Goal: Task Accomplishment & Management: Manage account settings

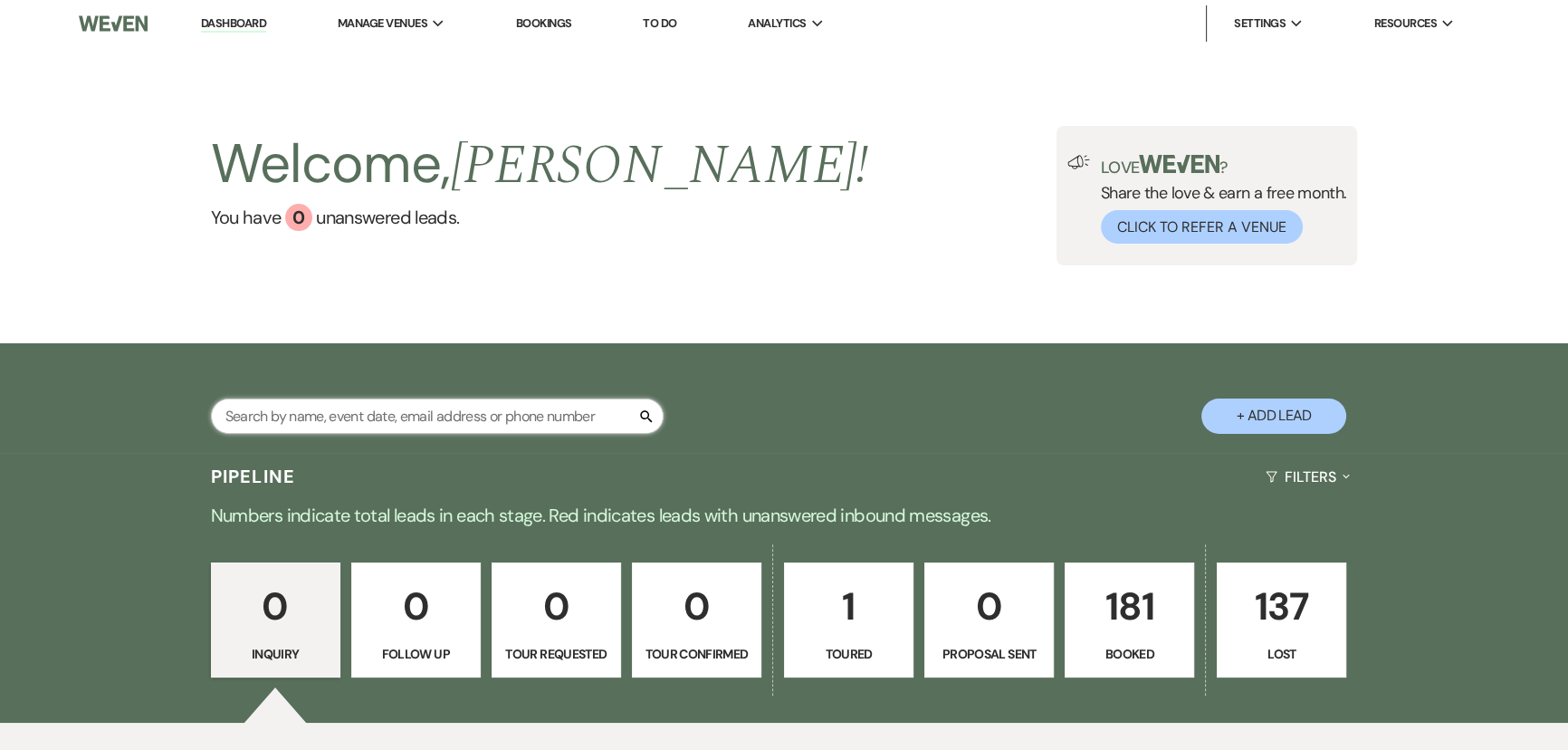
click at [261, 417] on input "text" at bounding box center [437, 416] width 452 height 35
type input "bar"
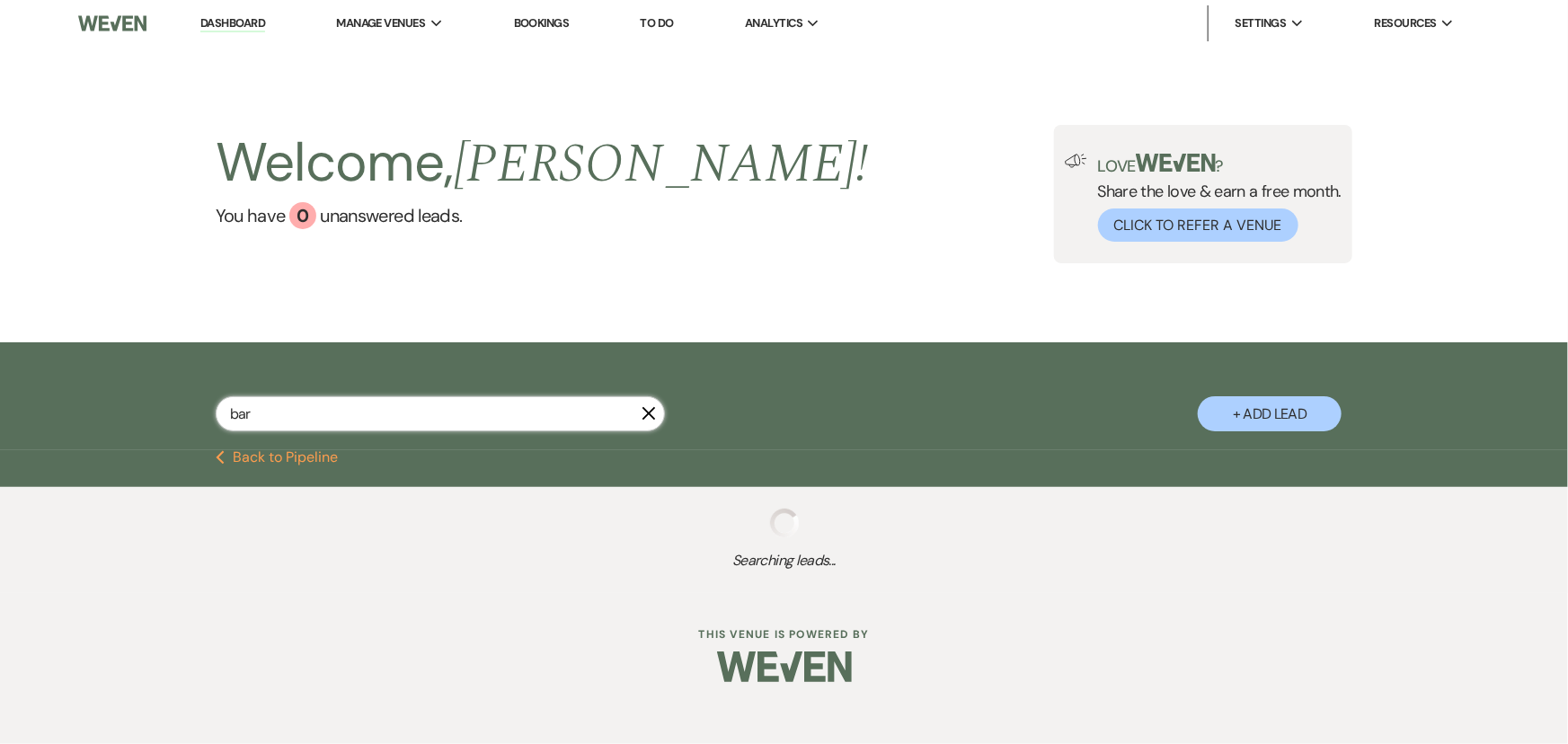
select select "8"
select select "5"
select select "8"
select select "5"
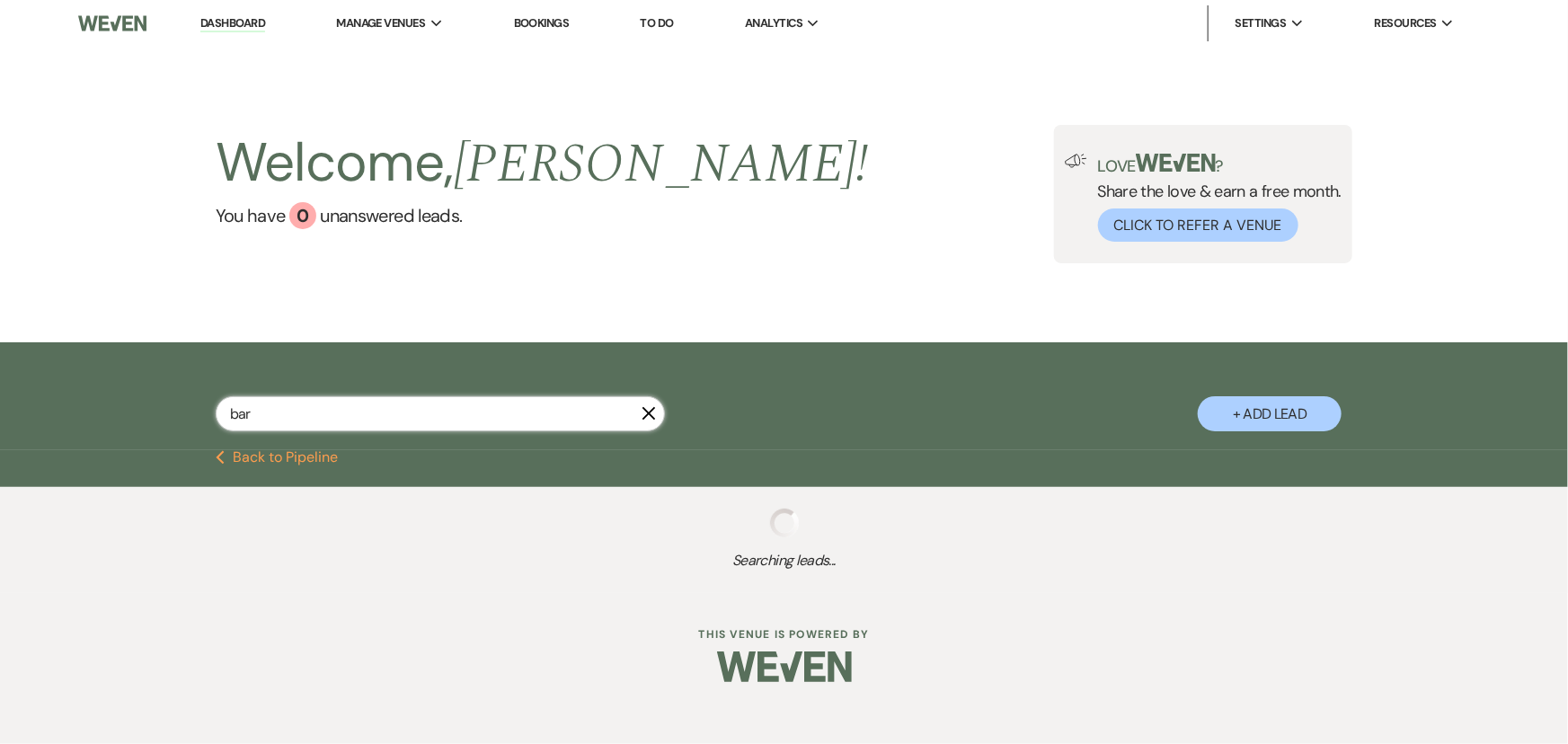
select select "8"
select select "5"
select select "8"
select select "6"
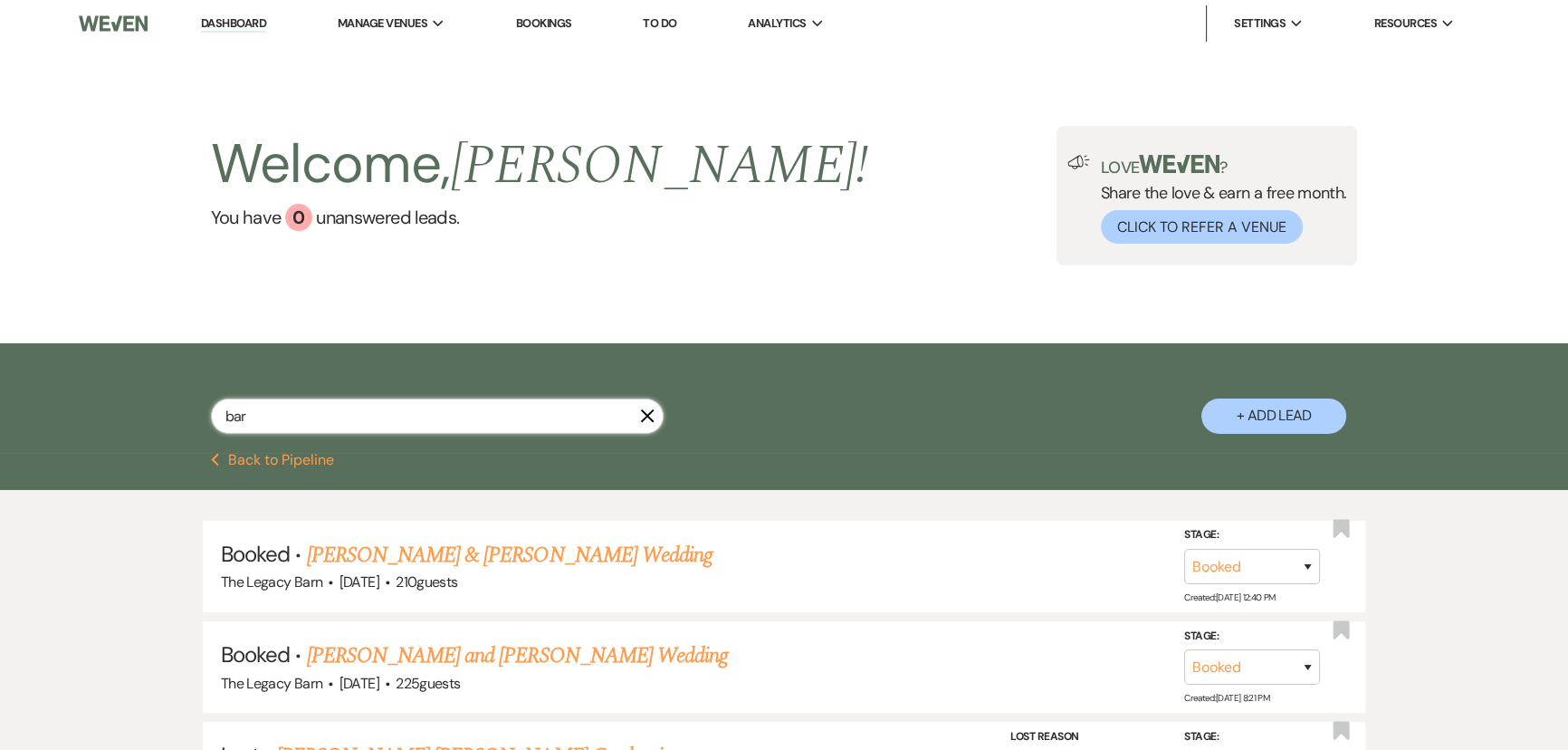
type input "bart"
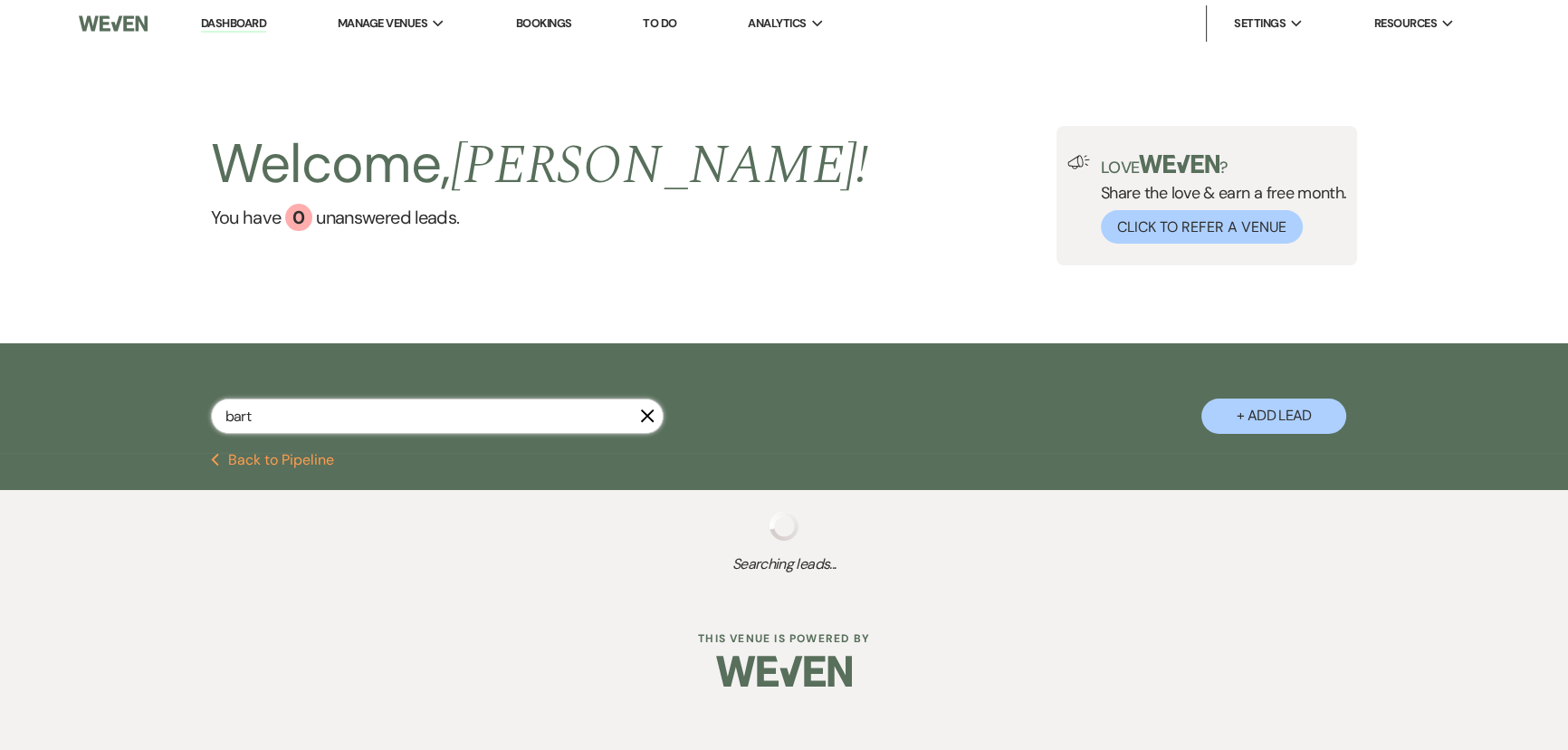
select select "8"
select select "5"
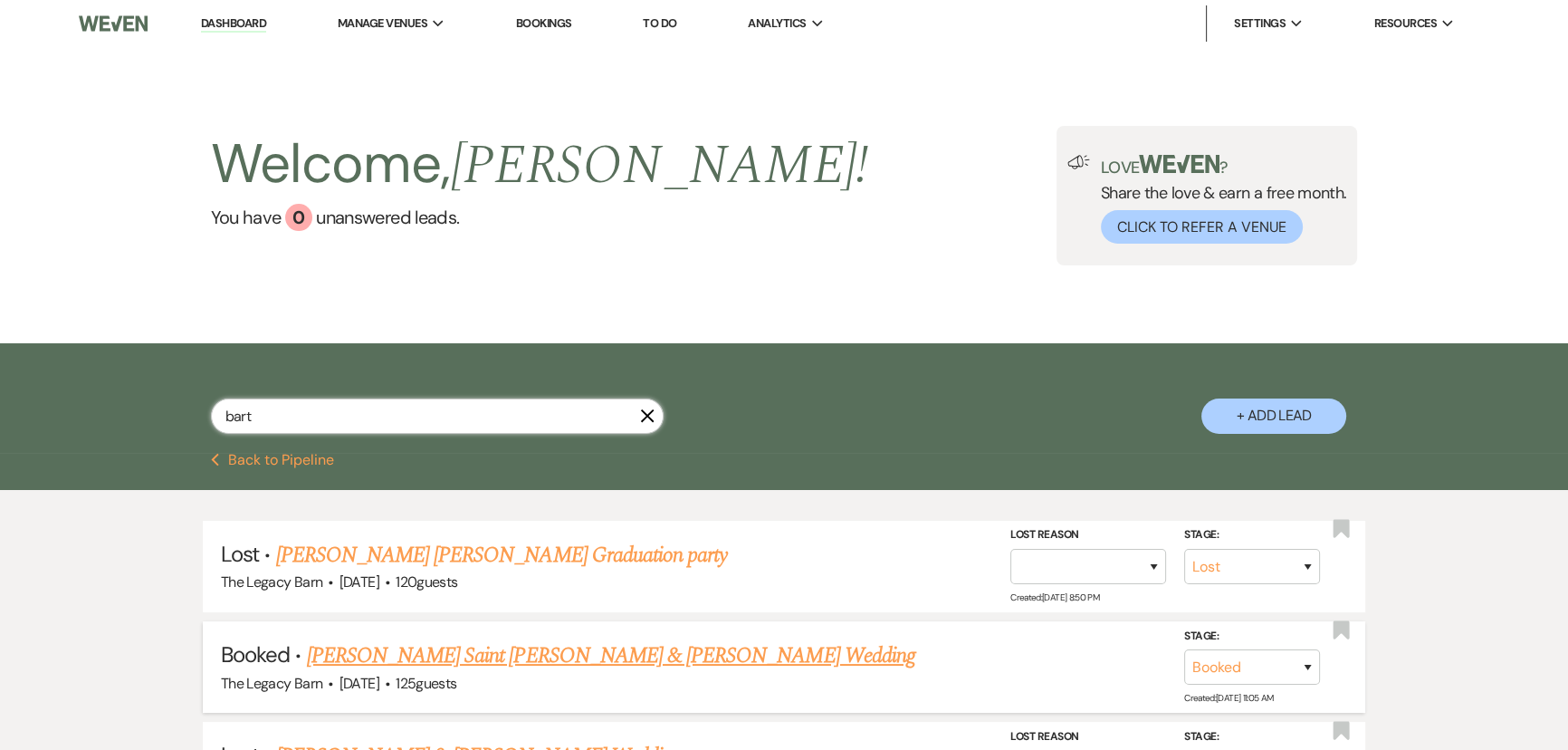
type input "bart"
click at [435, 659] on link "[PERSON_NAME] Saint [PERSON_NAME] & [PERSON_NAME] Wedding" at bounding box center [611, 655] width 608 height 32
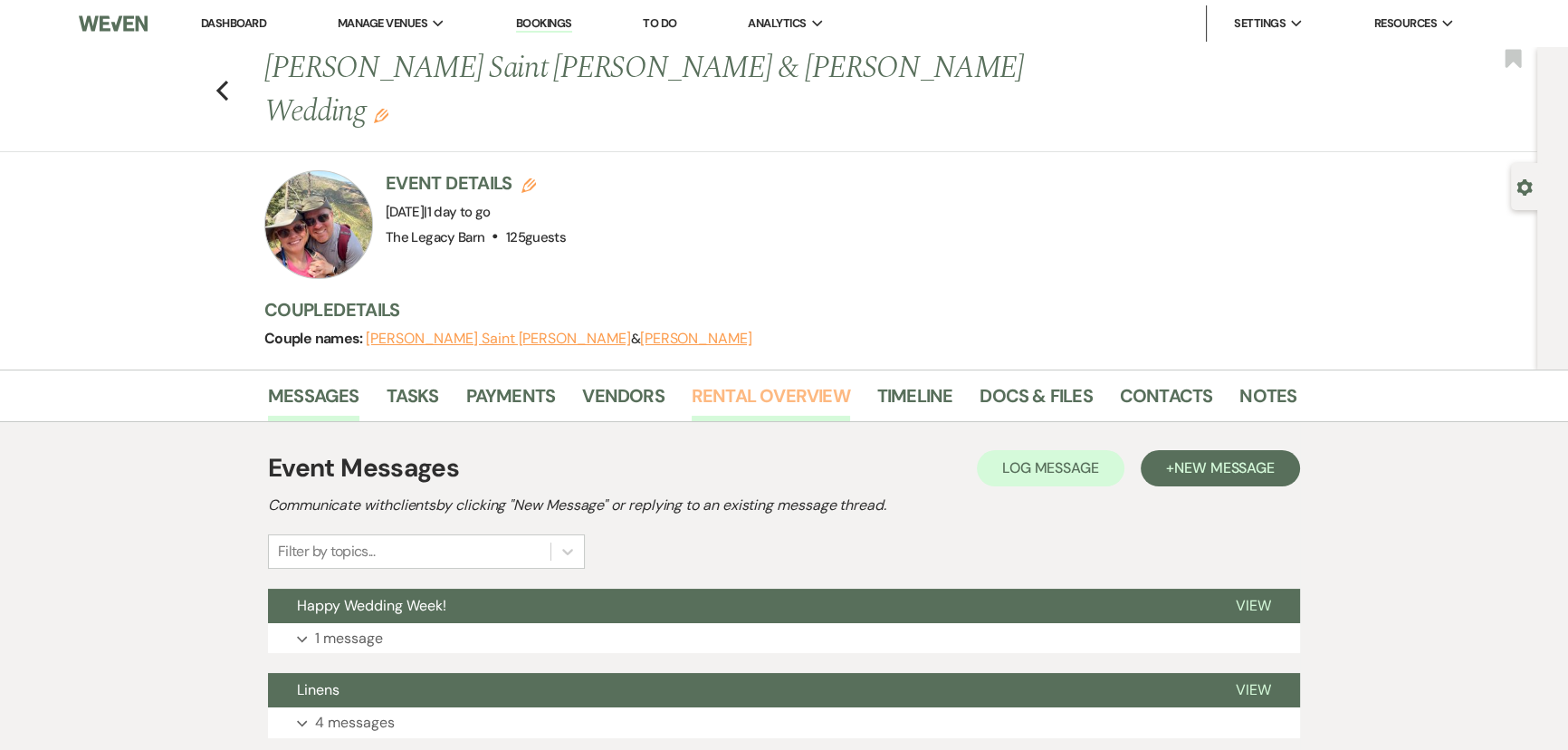
click at [726, 381] on link "Rental Overview" at bounding box center [771, 400] width 159 height 40
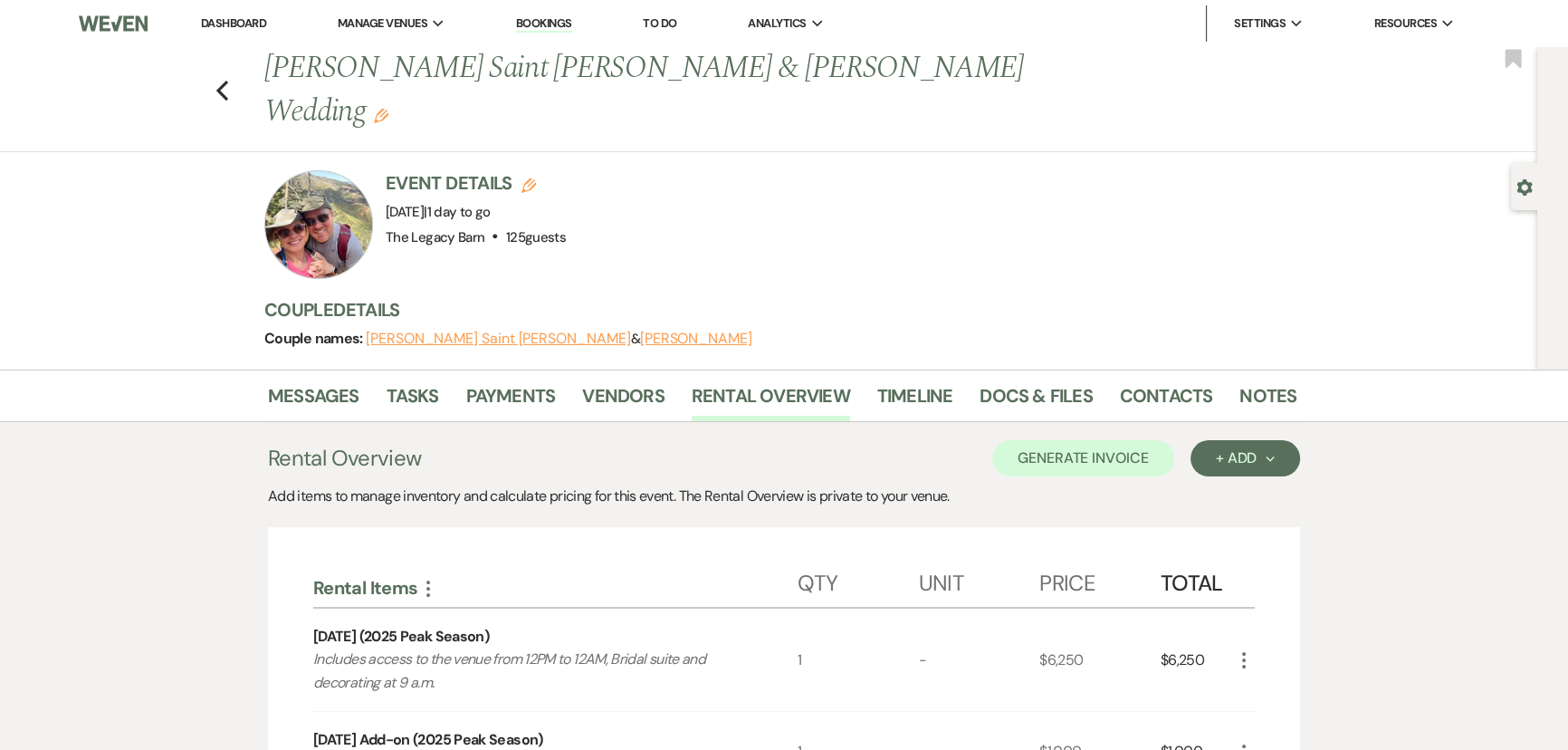
click at [250, 26] on link "Dashboard" at bounding box center [233, 23] width 66 height 16
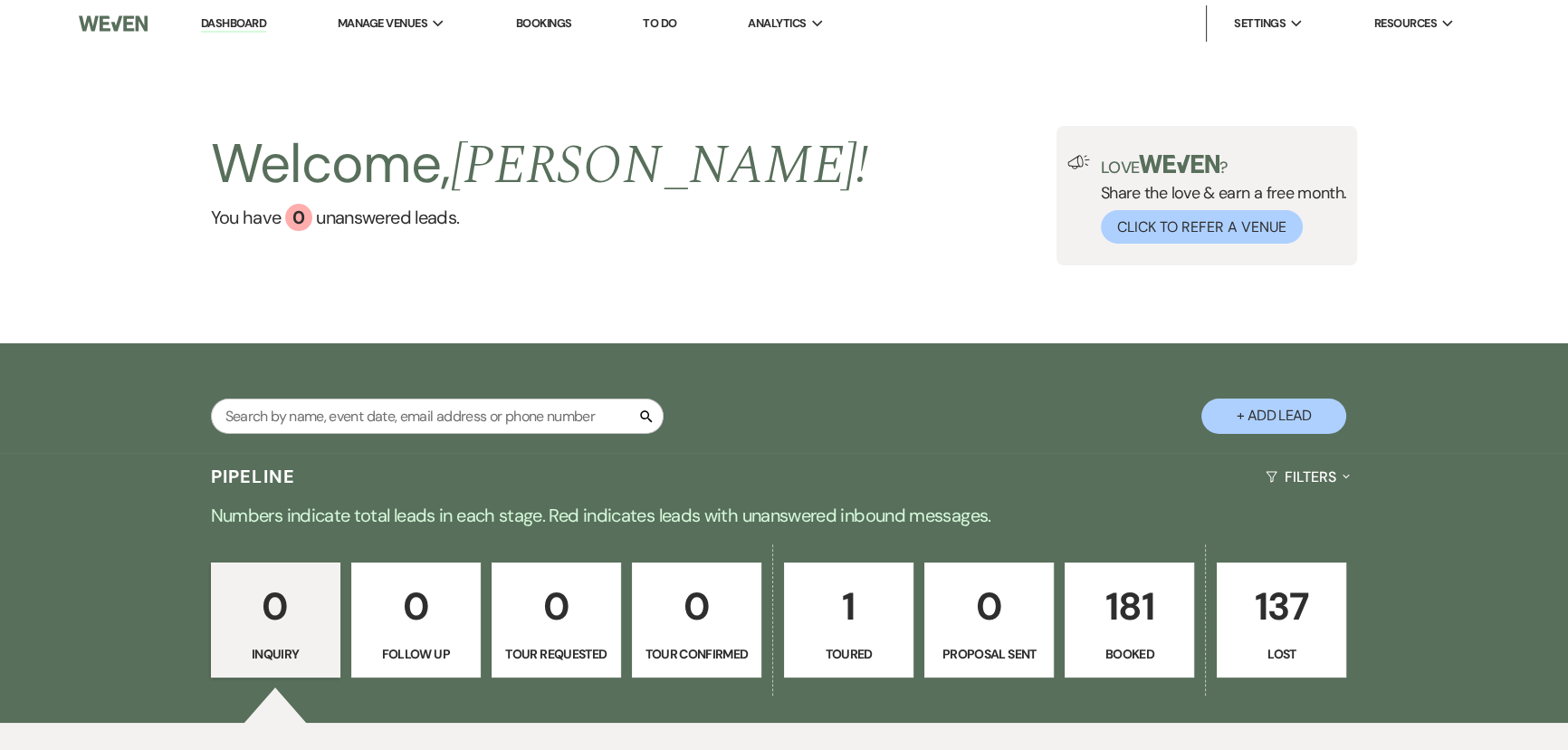
click at [1095, 585] on p "181" at bounding box center [1130, 606] width 106 height 61
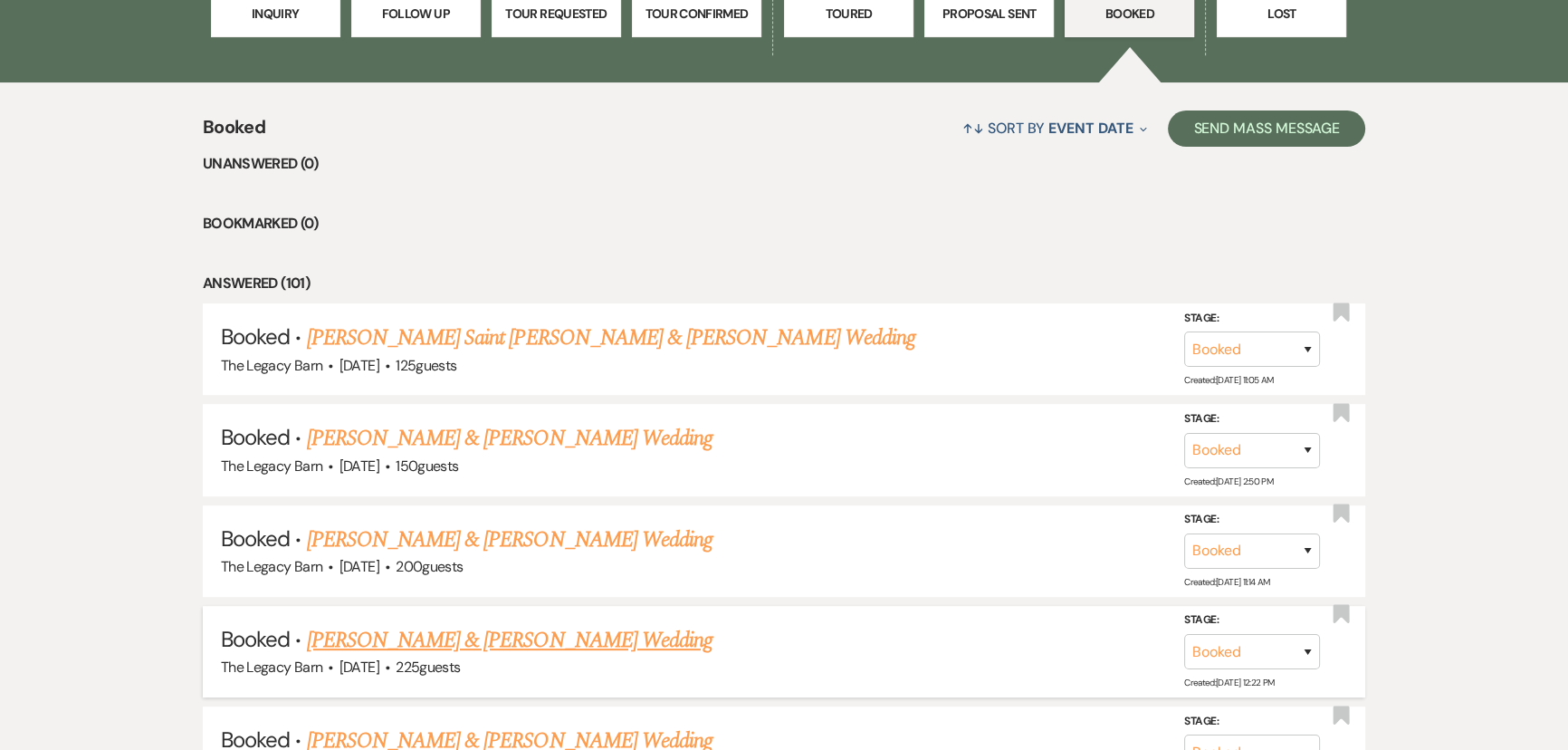
scroll to position [690, 0]
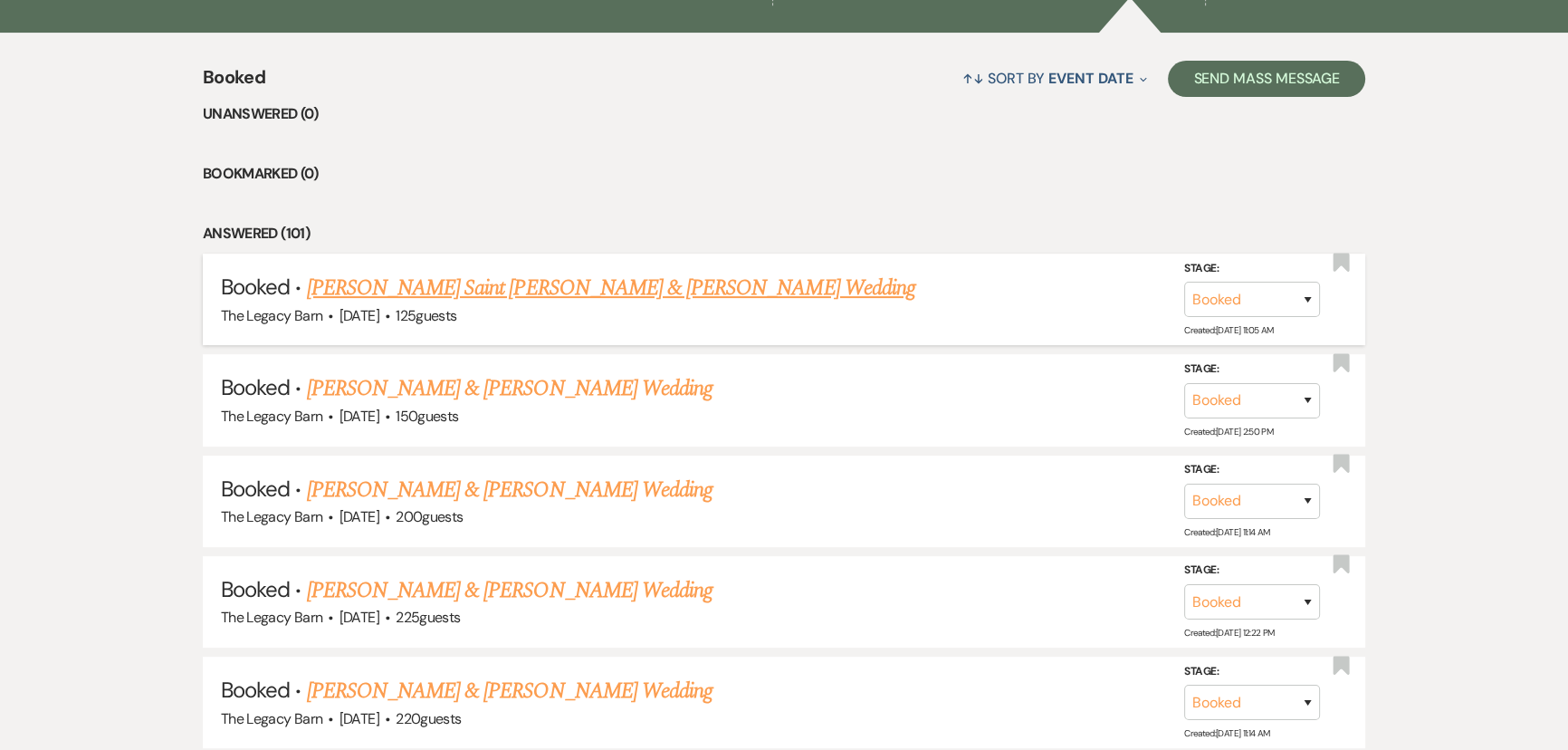
click at [489, 289] on link "[PERSON_NAME] Saint [PERSON_NAME] & [PERSON_NAME] Wedding" at bounding box center [611, 287] width 608 height 32
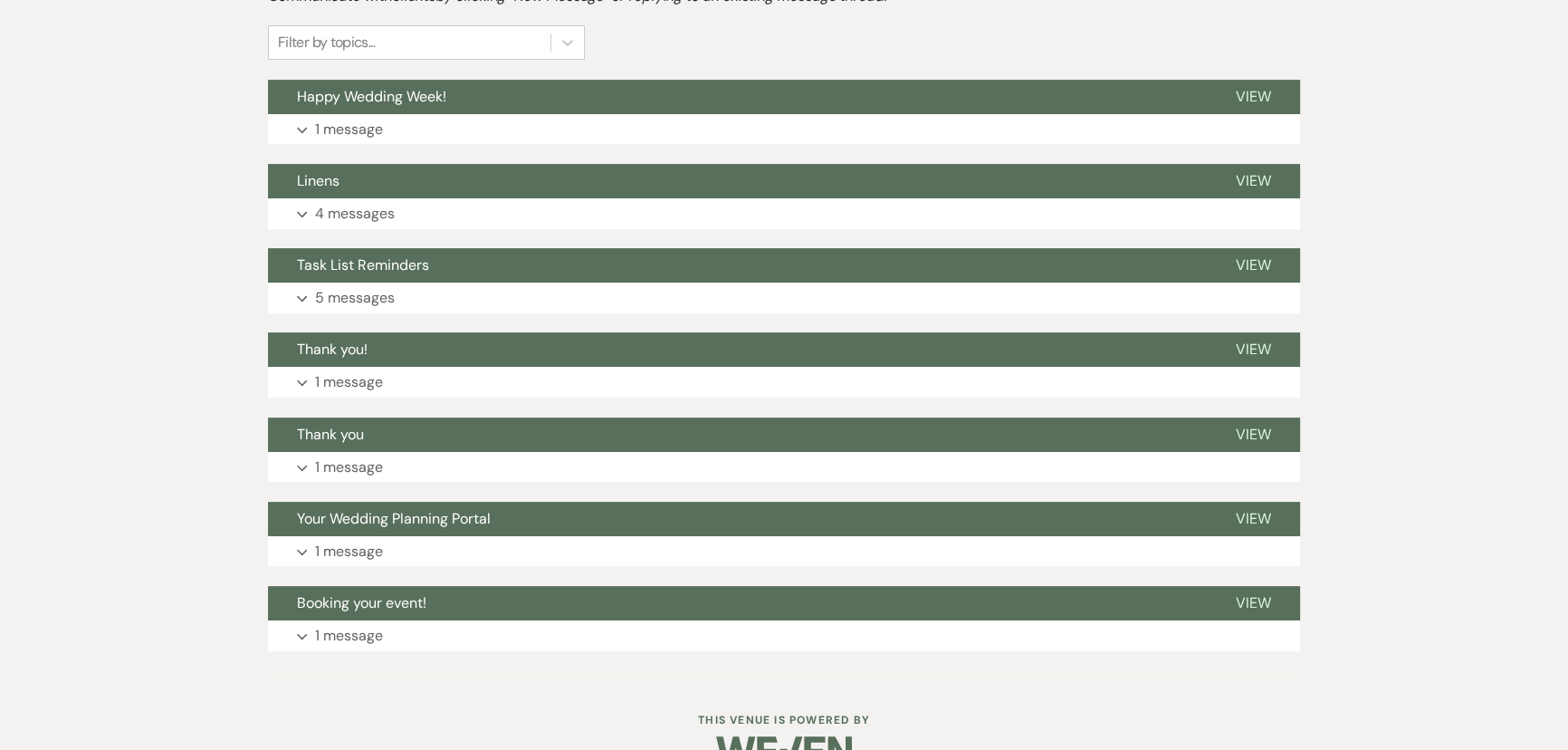
scroll to position [16, 0]
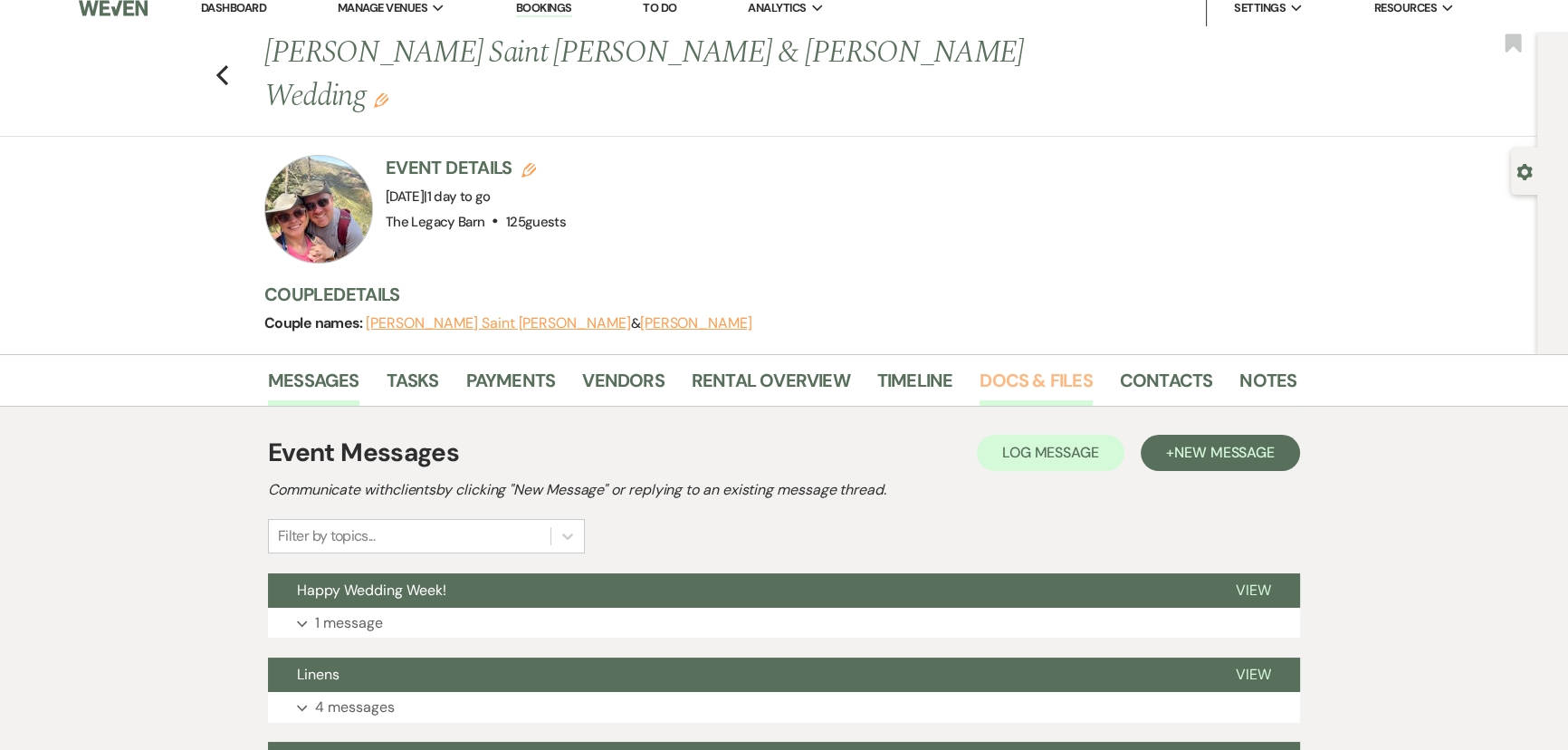
click at [1014, 366] on link "Docs & Files" at bounding box center [1036, 386] width 113 height 40
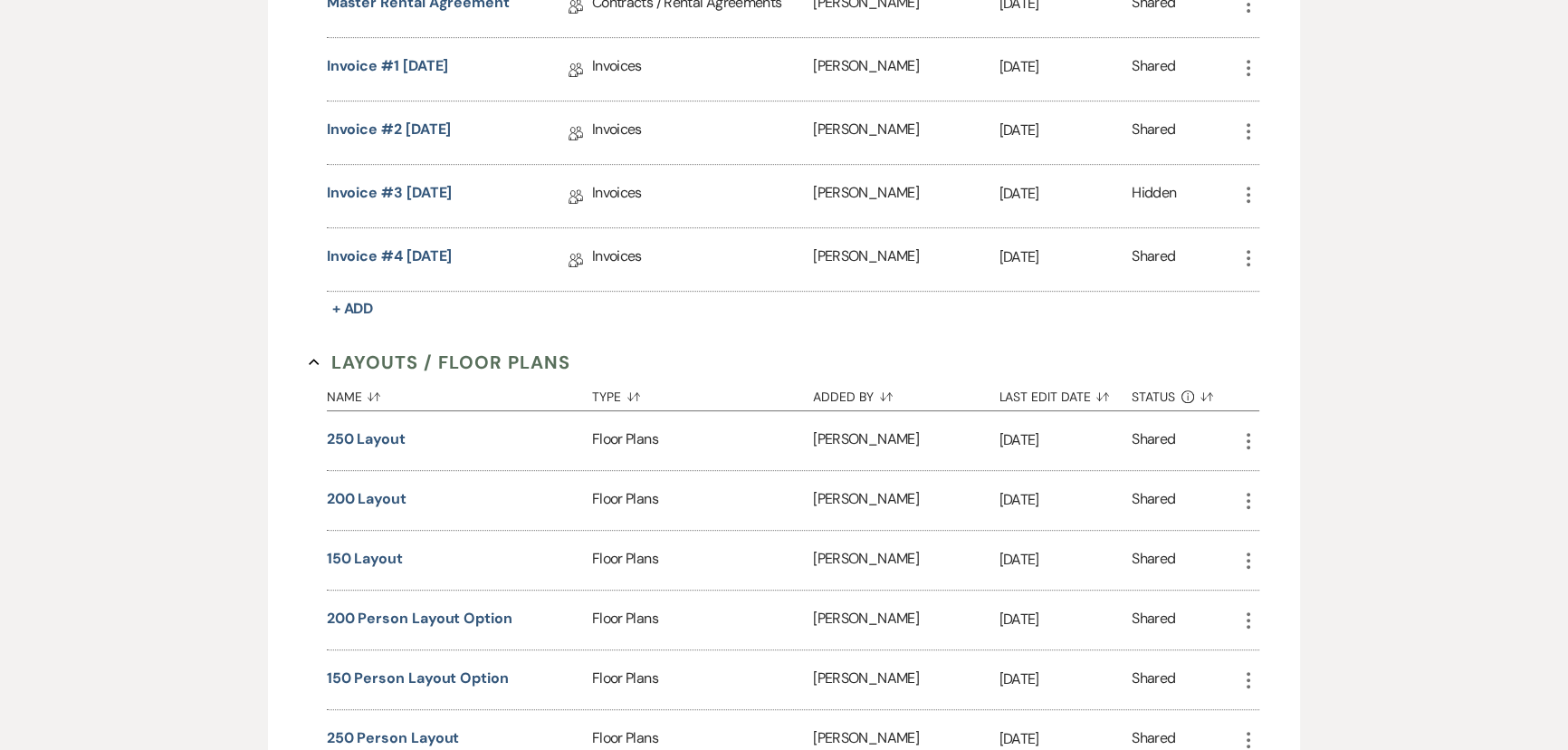
scroll to position [1628, 0]
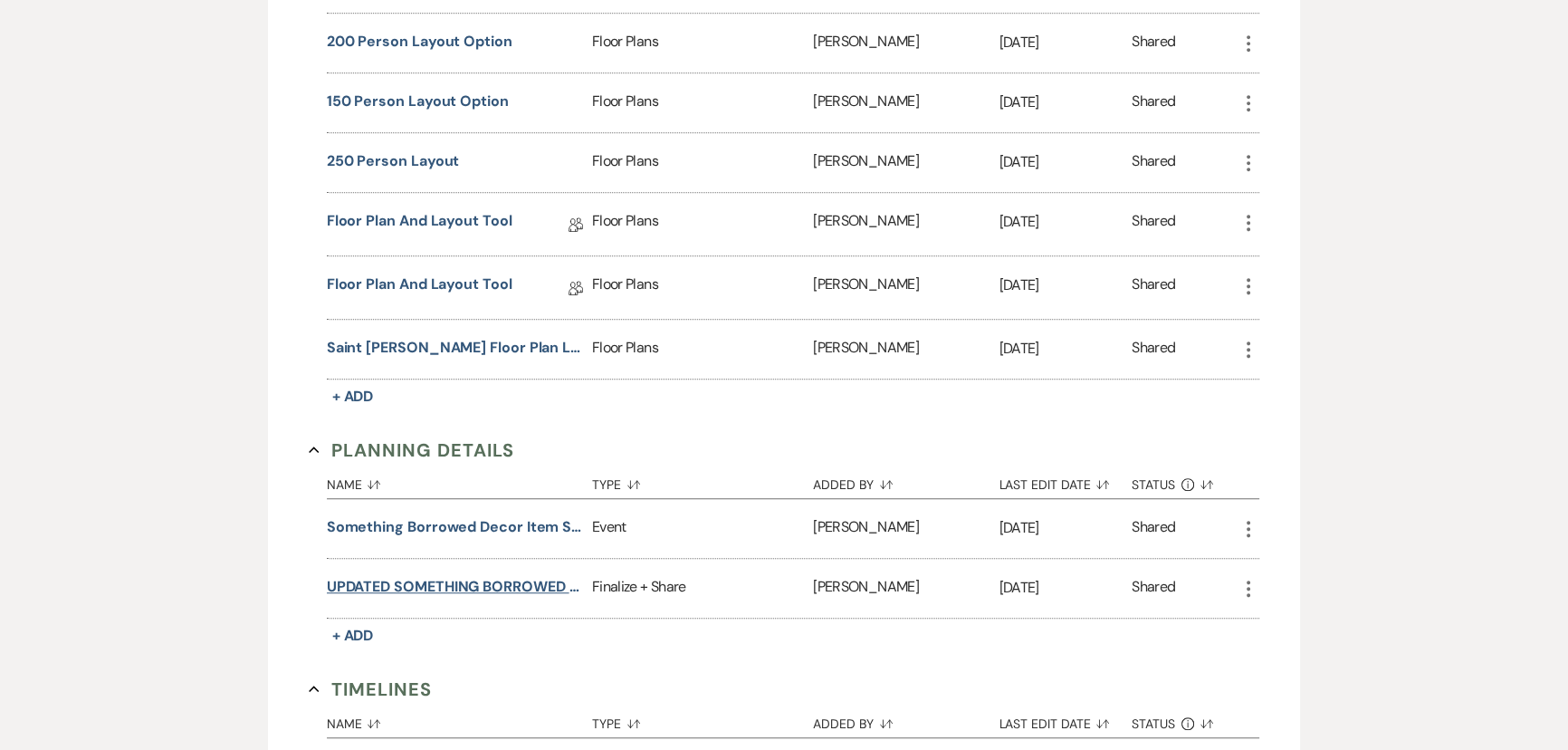
click at [471, 576] on button "UPDATED SOMETHING BORROWED DECOR LIST FORM" at bounding box center [456, 586] width 258 height 22
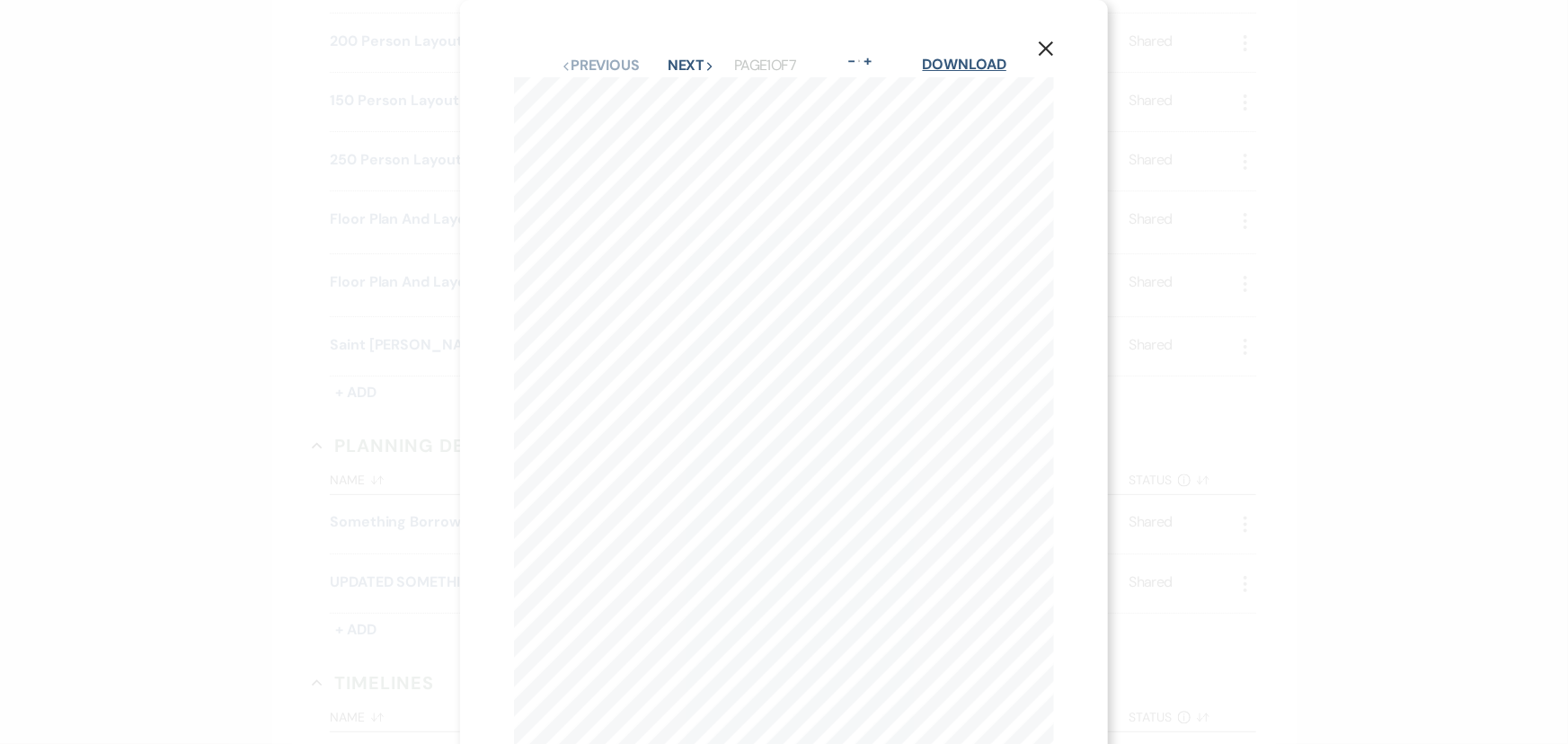
click at [953, 58] on link "Download" at bounding box center [965, 63] width 84 height 18
click at [1043, 51] on use "button" at bounding box center [1045, 49] width 15 height 15
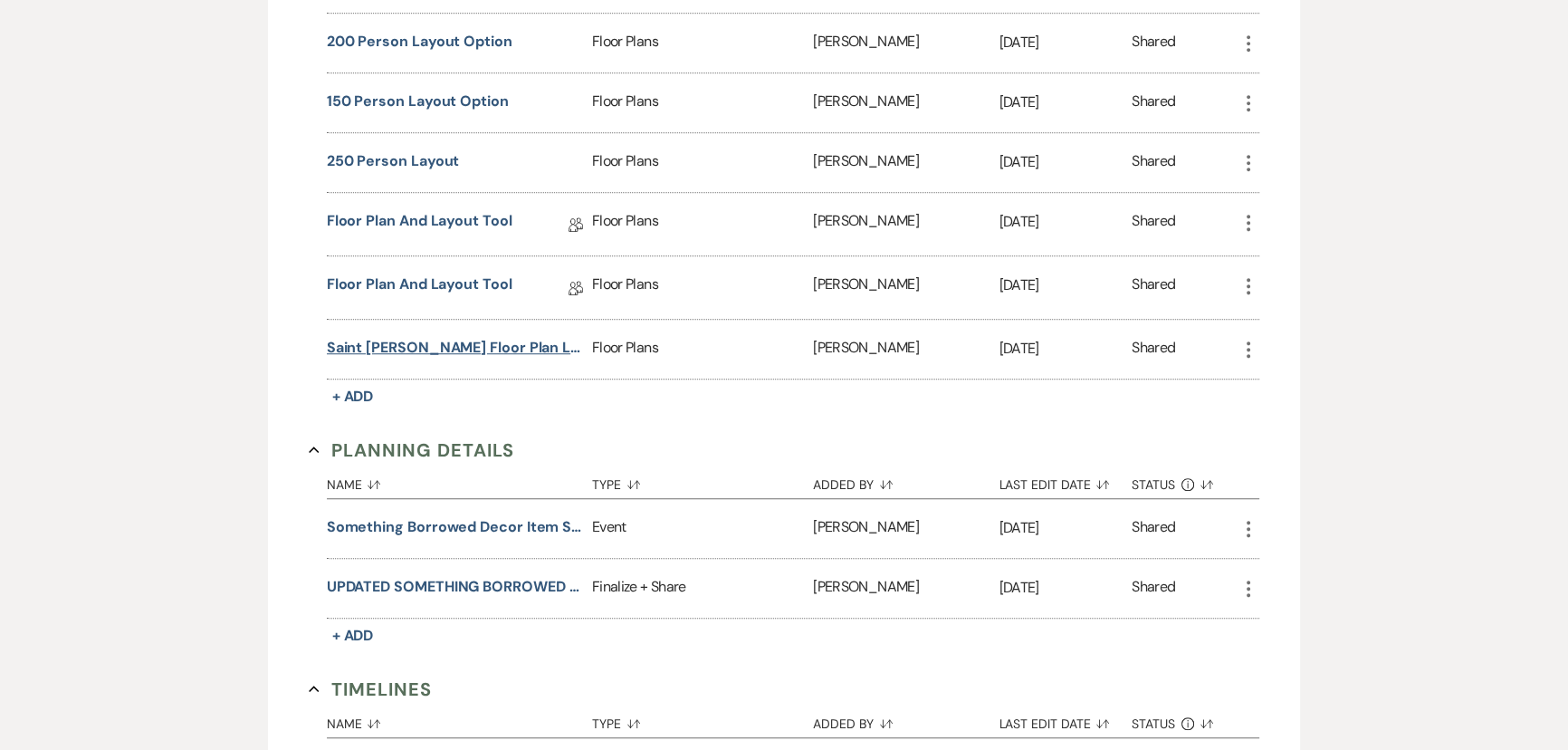
click at [456, 337] on button "Saint [PERSON_NAME] Floor Plan Layout" at bounding box center [456, 348] width 258 height 22
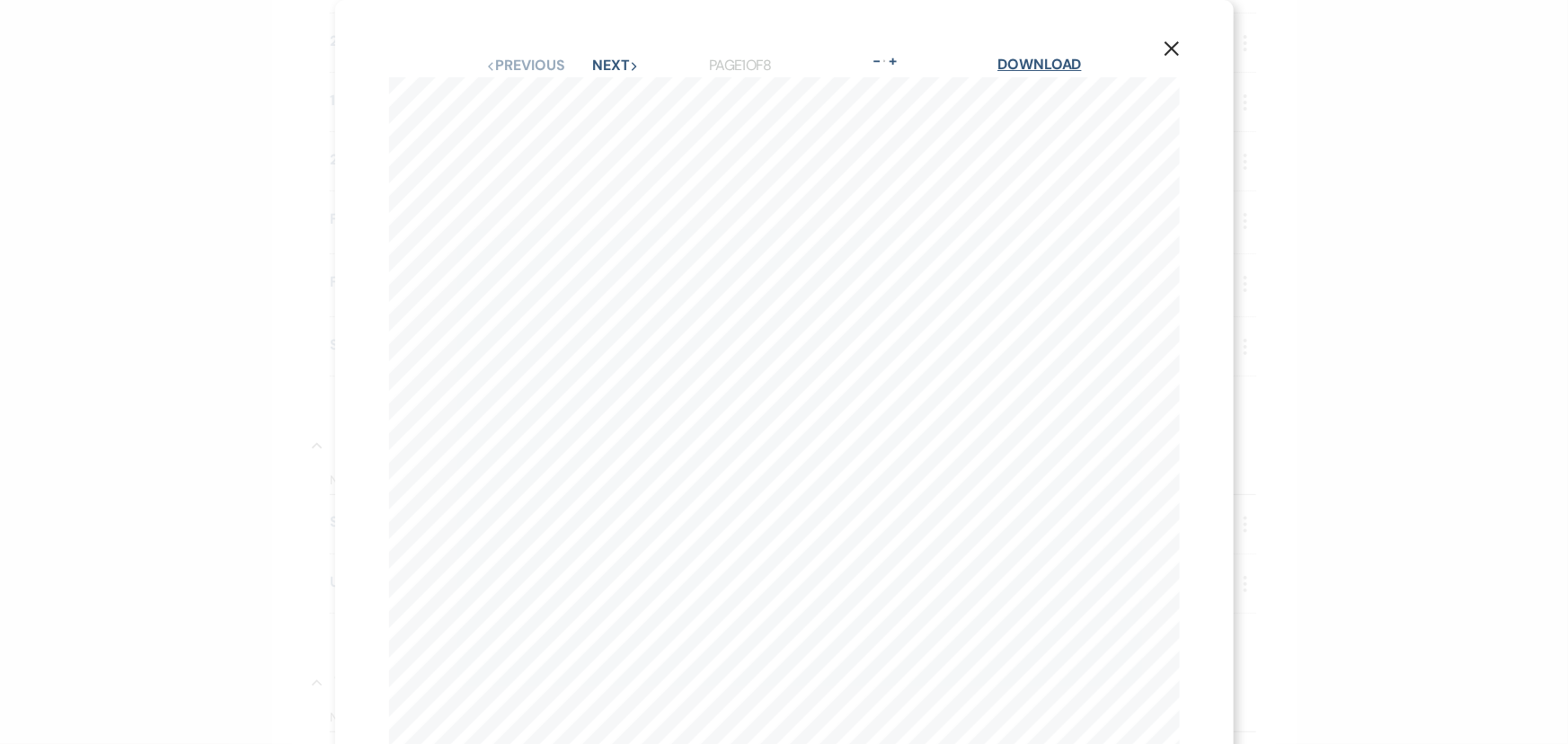
click at [1020, 66] on link "Download" at bounding box center [1040, 63] width 84 height 18
click at [1164, 47] on use "button" at bounding box center [1171, 49] width 15 height 15
